Goal: Transaction & Acquisition: Book appointment/travel/reservation

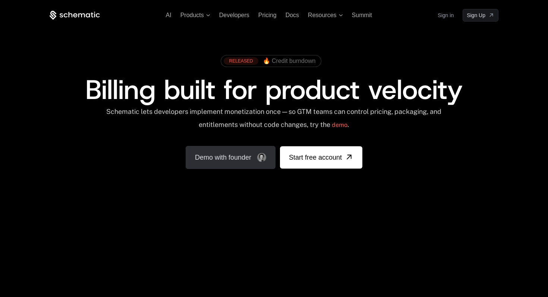
click at [226, 160] on link "Demo with founder" at bounding box center [231, 157] width 90 height 23
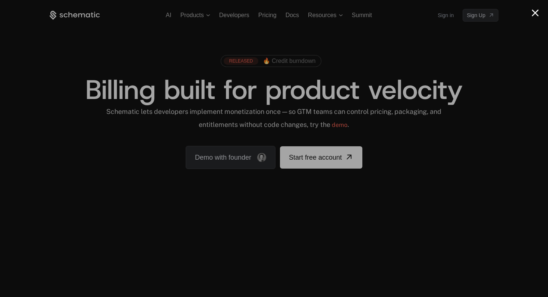
click at [103, 59] on iframe "To enrich screen reader interactions, please activate Accessibility in Grammarl…" at bounding box center [274, 148] width 373 height 253
click at [79, 9] on div at bounding box center [274, 148] width 548 height 297
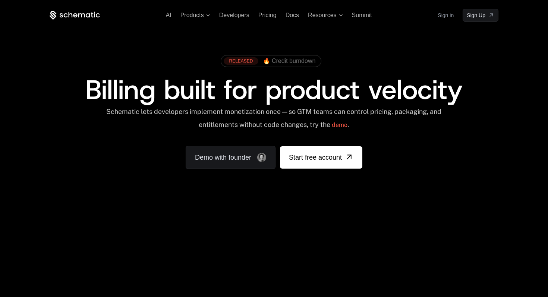
click at [79, 19] on icon at bounding box center [75, 15] width 50 height 9
